Goal: Communication & Community: Share content

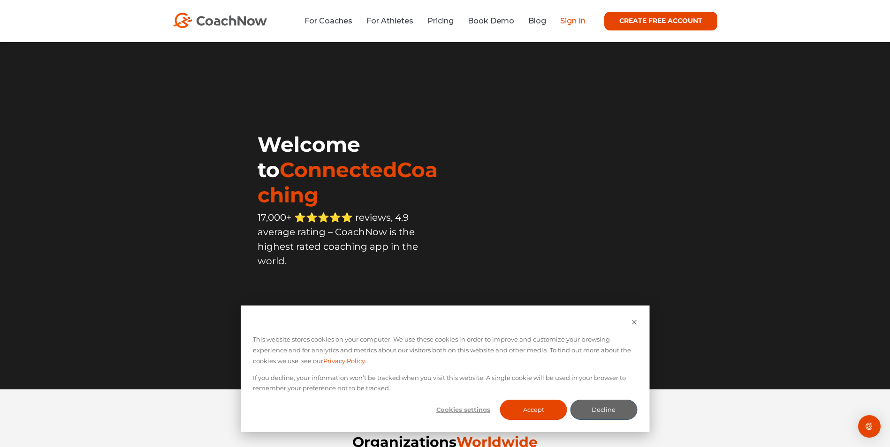
click at [572, 20] on link "Sign In" at bounding box center [572, 20] width 25 height 9
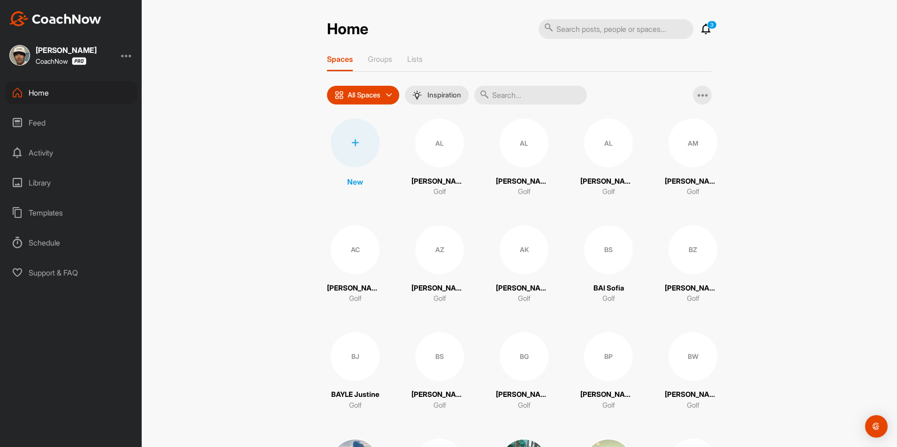
click at [500, 94] on input "text" at bounding box center [530, 95] width 113 height 19
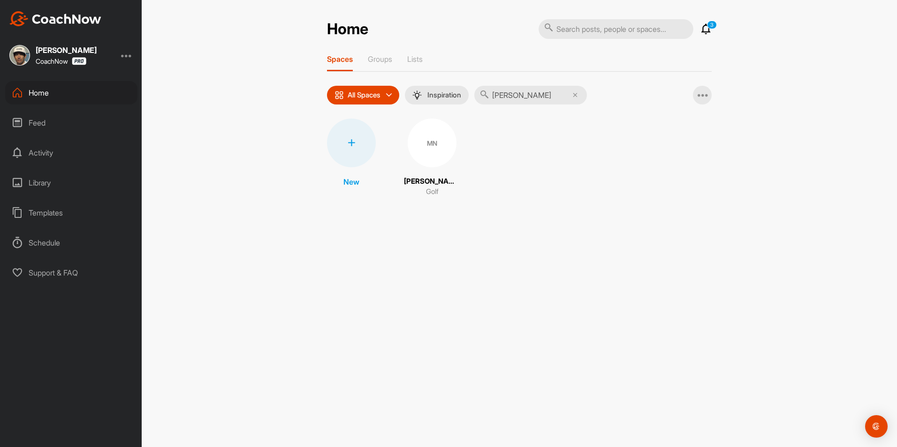
type input "nicholas"
click at [447, 156] on div "MN" at bounding box center [432, 143] width 49 height 49
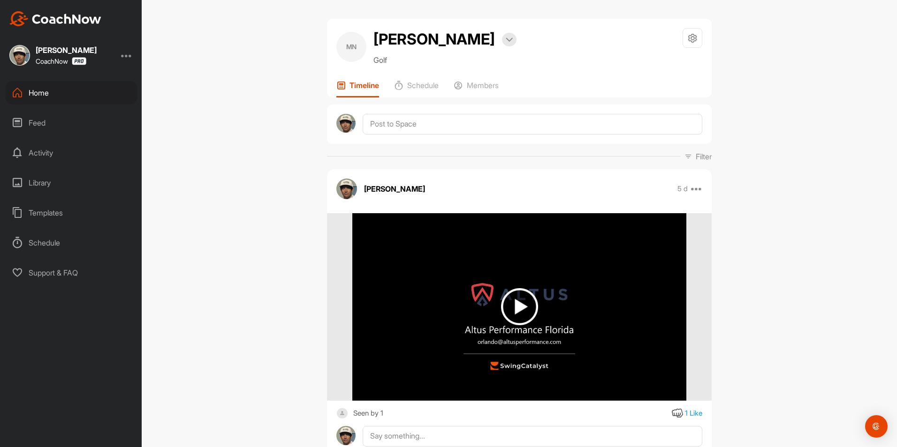
click at [362, 420] on div "Seen by 1" at bounding box center [368, 414] width 30 height 12
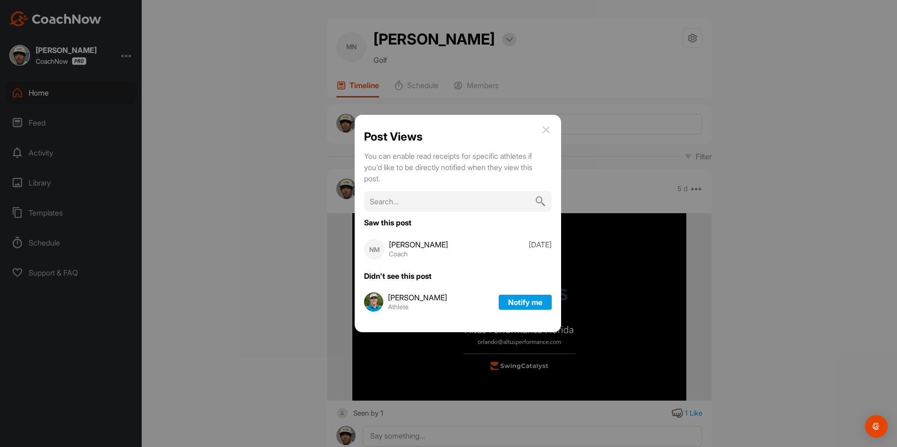
click at [545, 127] on img at bounding box center [545, 129] width 11 height 11
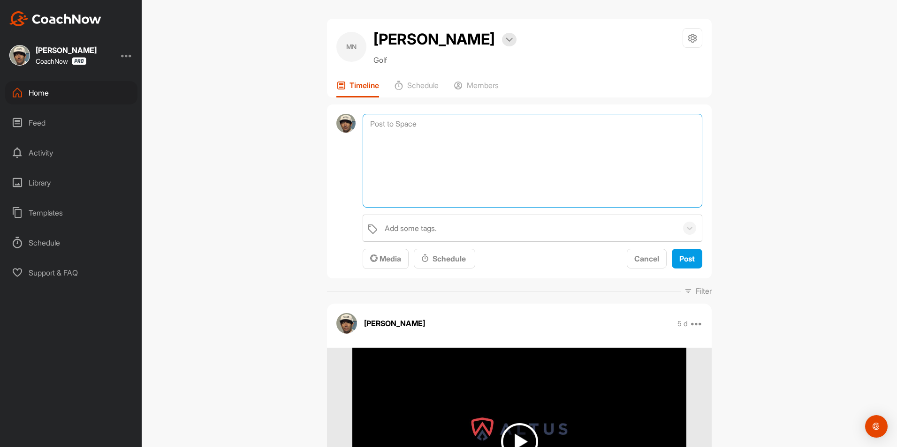
click at [466, 150] on textarea at bounding box center [533, 161] width 340 height 94
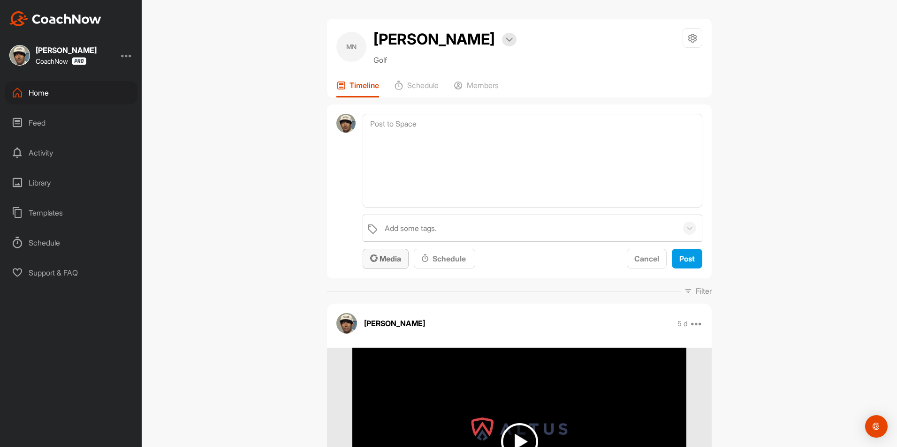
click at [381, 269] on button "Media" at bounding box center [386, 259] width 46 height 20
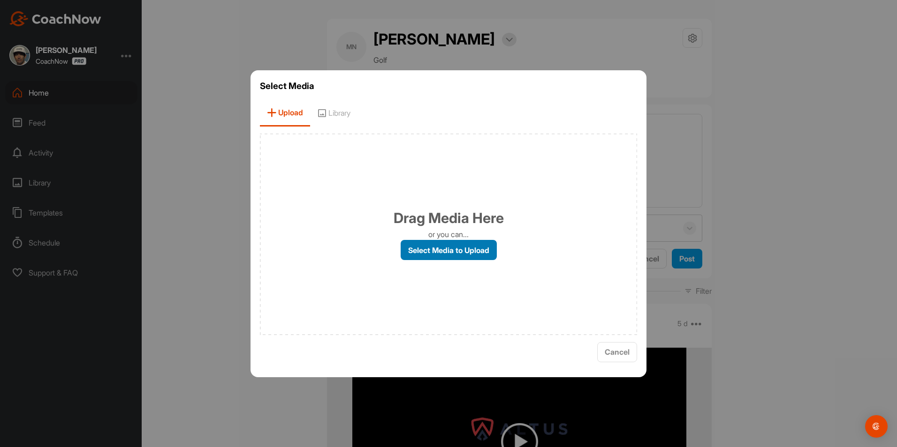
click at [435, 244] on label "Select Media to Upload" at bounding box center [448, 250] width 96 height 20
click at [0, 0] on input "Select Media to Upload" at bounding box center [0, 0] width 0 height 0
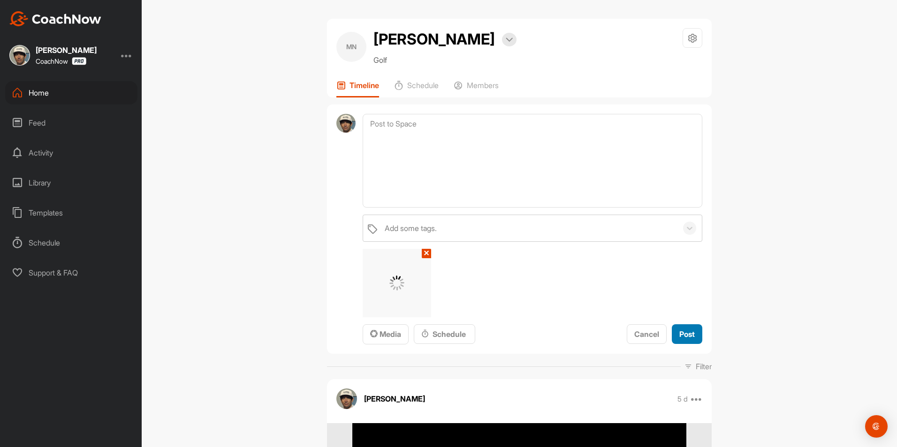
click at [679, 339] on span "Post" at bounding box center [686, 334] width 15 height 9
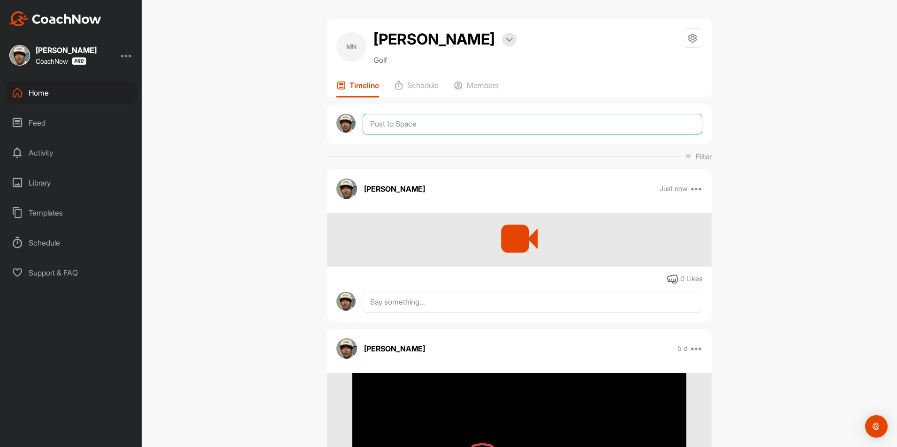
click at [448, 135] on textarea at bounding box center [533, 124] width 340 height 21
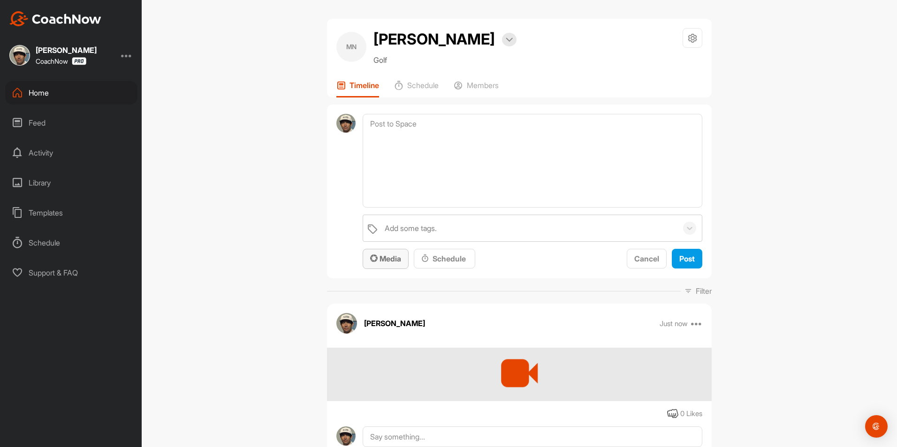
click at [379, 264] on span "Media" at bounding box center [385, 258] width 31 height 9
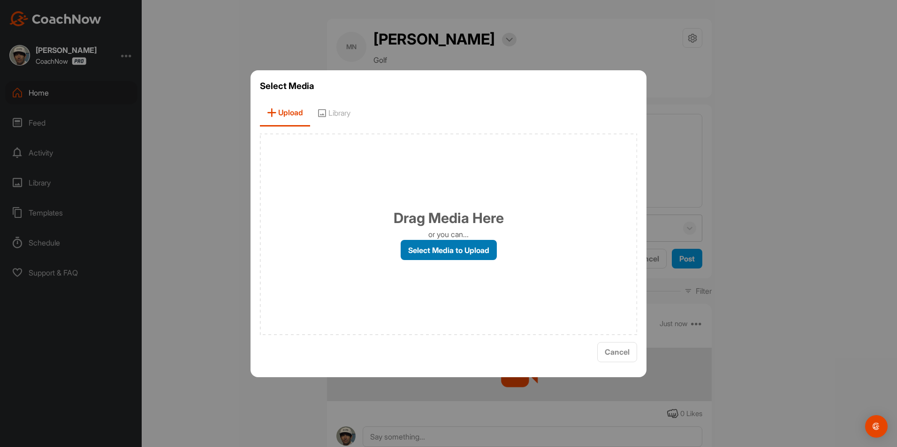
click at [449, 249] on label "Select Media to Upload" at bounding box center [448, 250] width 96 height 20
click at [0, 0] on input "Select Media to Upload" at bounding box center [0, 0] width 0 height 0
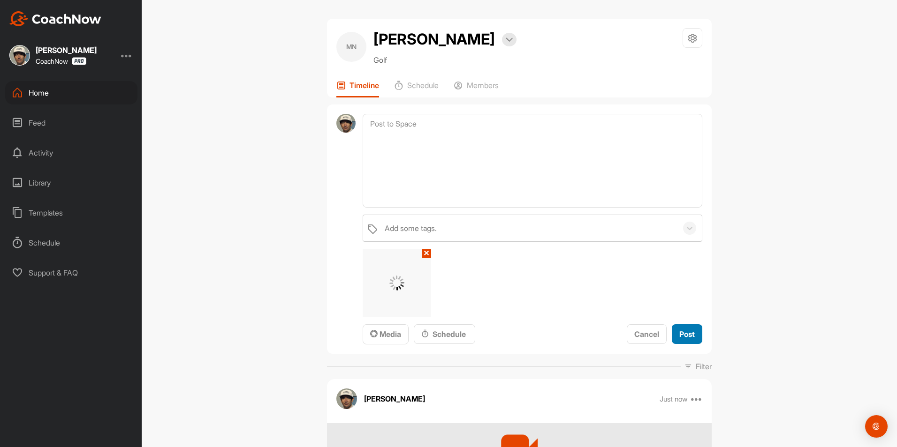
click at [681, 339] on span "Post" at bounding box center [686, 334] width 15 height 9
